Goal: Find specific page/section: Find specific page/section

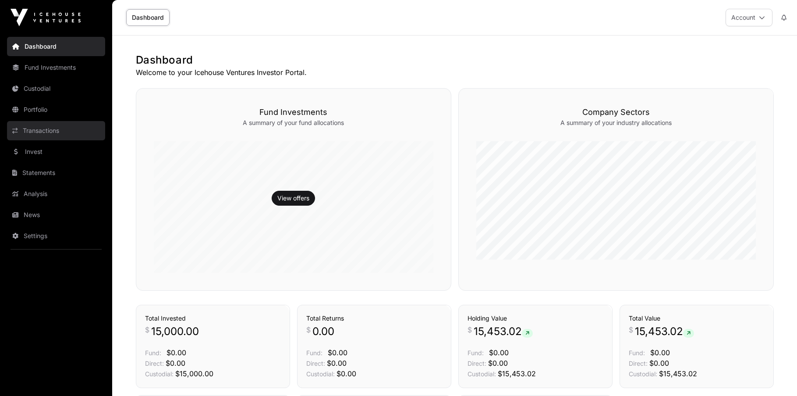
click at [45, 126] on link "Transactions" at bounding box center [56, 130] width 98 height 19
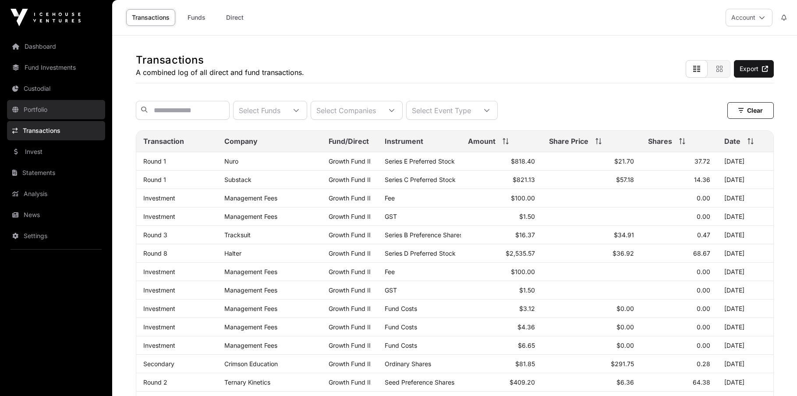
click at [59, 115] on link "Portfolio" at bounding box center [56, 109] width 98 height 19
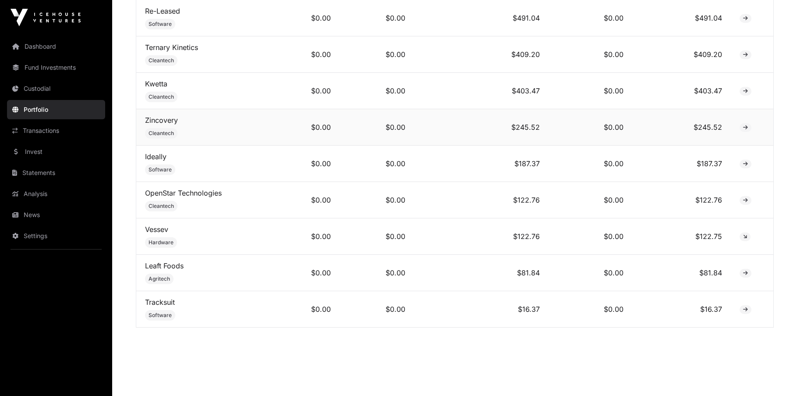
scroll to position [697, 0]
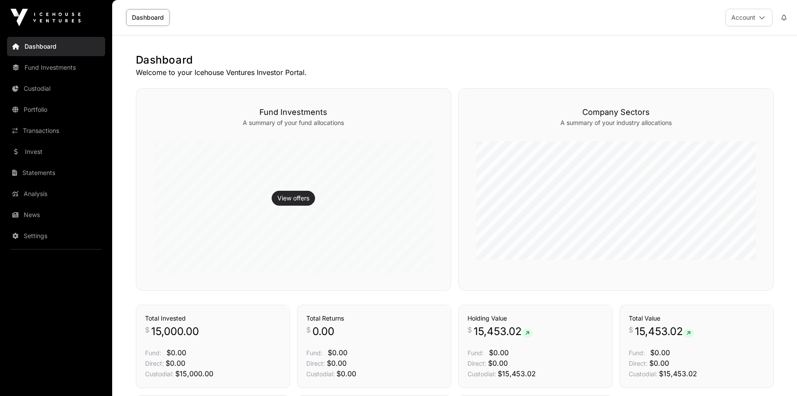
click at [289, 198] on link "View offers" at bounding box center [293, 198] width 32 height 9
